Goal: Find specific page/section: Find specific page/section

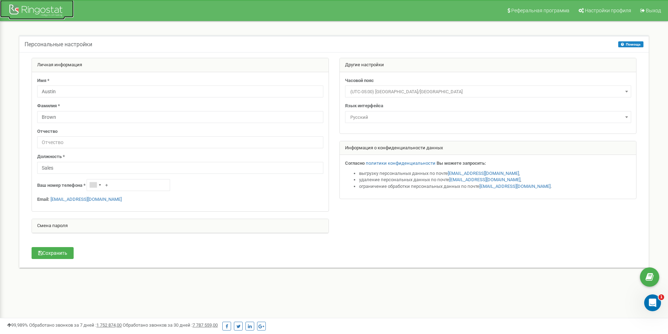
click at [48, 9] on div at bounding box center [37, 11] width 56 height 17
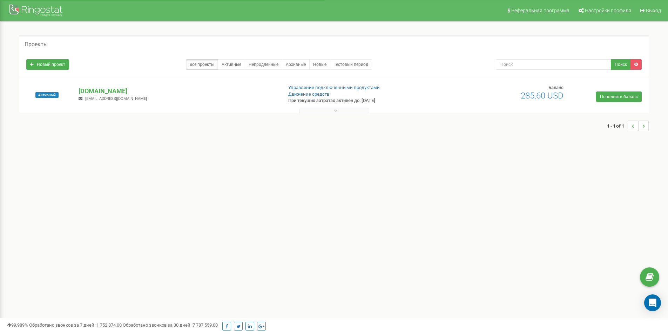
click at [326, 111] on button at bounding box center [334, 110] width 70 height 5
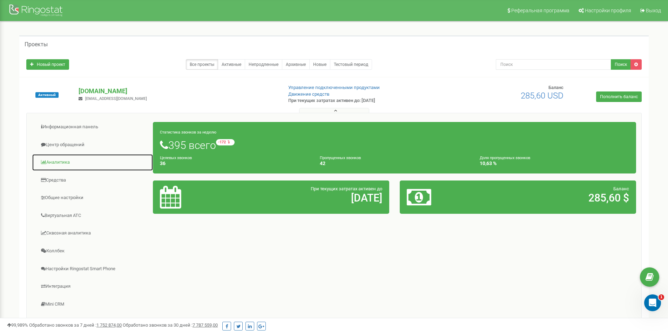
click at [56, 159] on link "Аналитика" at bounding box center [92, 162] width 121 height 17
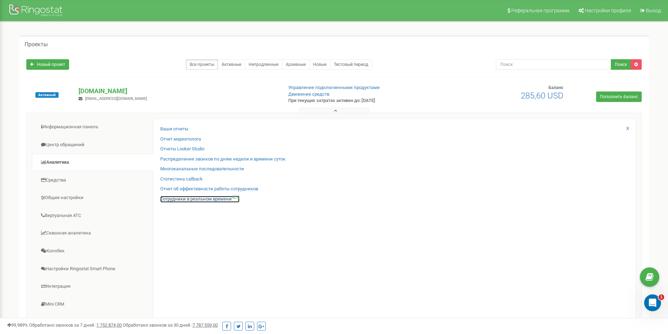
click at [172, 196] on link "Сотрудники в реальном времени NEW" at bounding box center [199, 199] width 79 height 7
